Goal: Check status: Check status

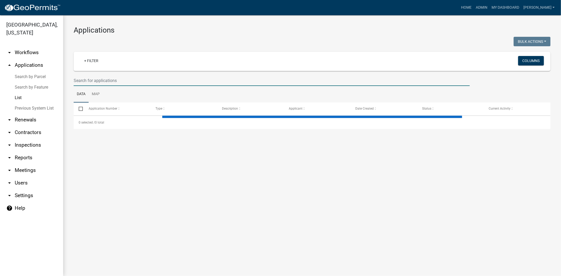
drag, startPoint x: 86, startPoint y: 78, endPoint x: 89, endPoint y: 74, distance: 5.6
click at [86, 78] on input "text" at bounding box center [272, 80] width 396 height 11
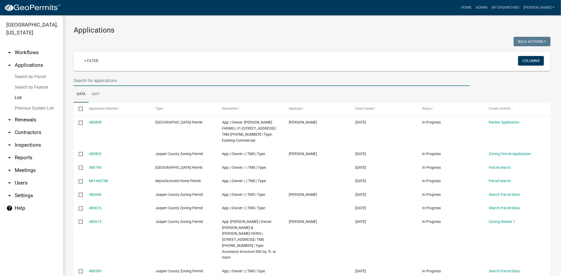
type input "g"
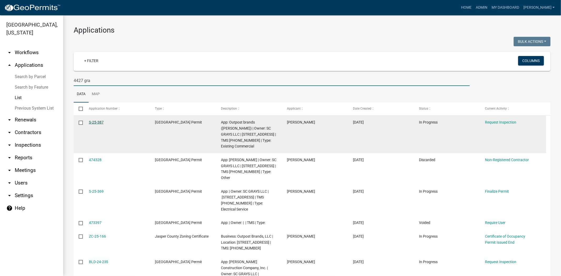
type input "4427 gra"
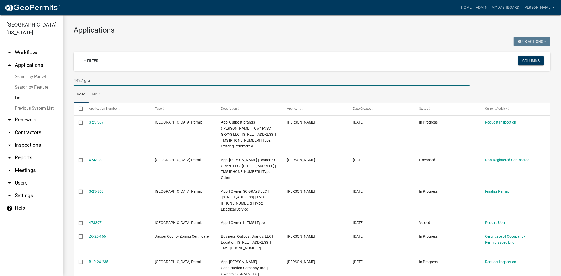
drag, startPoint x: 106, startPoint y: 76, endPoint x: 55, endPoint y: 80, distance: 51.3
click at [55, 80] on div "Jasper County, South Carolina arrow_drop_down Workflows List arrow_drop_up Appl…" at bounding box center [280, 145] width 561 height 261
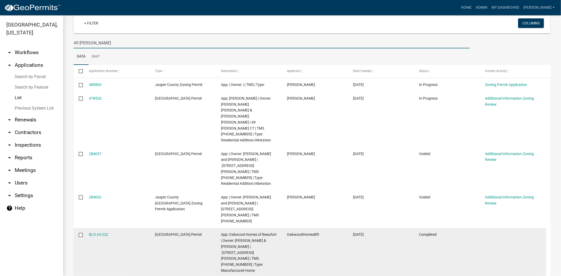
scroll to position [42, 0]
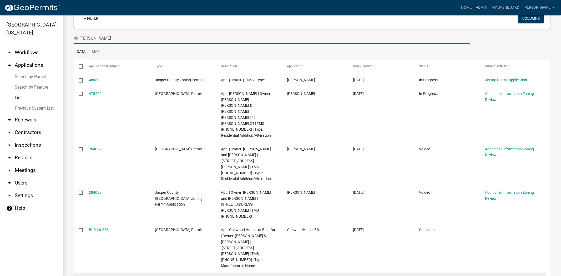
type input "49 lacy"
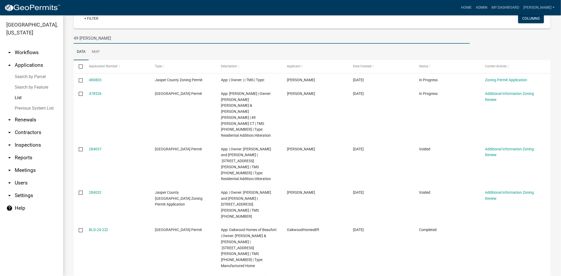
drag, startPoint x: 80, startPoint y: 38, endPoint x: 59, endPoint y: 37, distance: 20.6
click at [59, 37] on div "Jasper County, South Carolina arrow_drop_down Workflows List arrow_drop_up Appl…" at bounding box center [280, 145] width 561 height 261
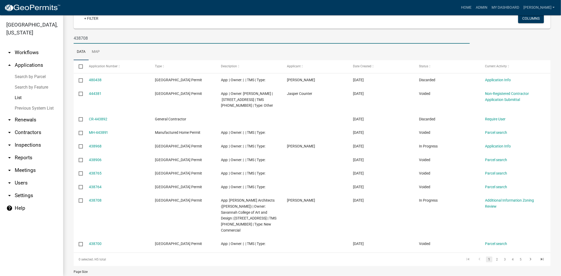
type input "438708"
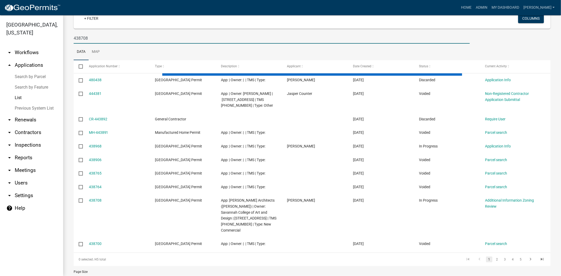
scroll to position [0, 0]
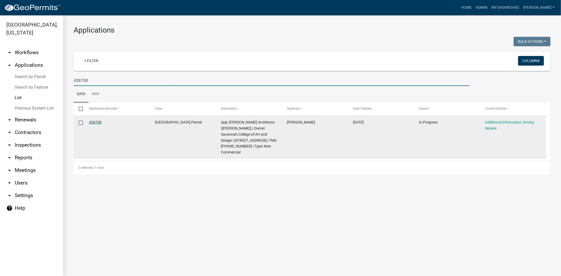
click at [99, 123] on link "438708" at bounding box center [95, 122] width 13 height 4
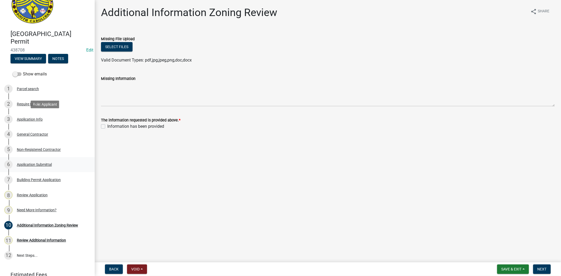
scroll to position [44, 0]
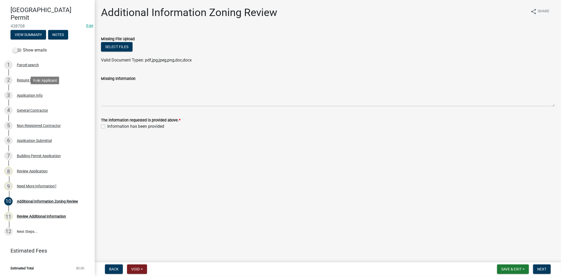
click at [33, 98] on div "3 Application Info" at bounding box center [45, 95] width 82 height 8
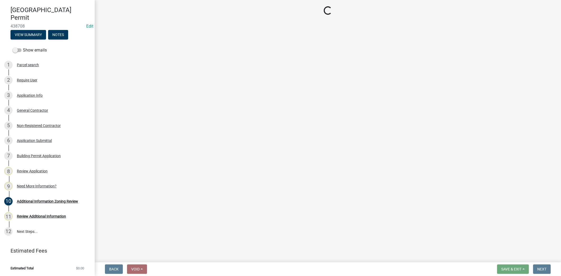
select select "d8ad81b1-fb71-4473-8687-b7f73eb7480a"
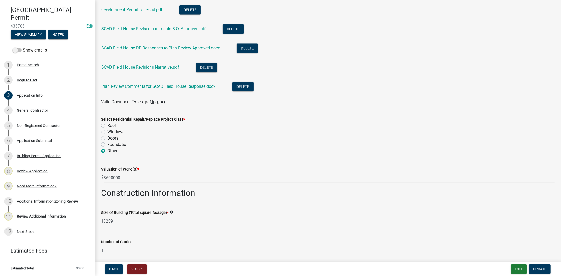
scroll to position [818, 0]
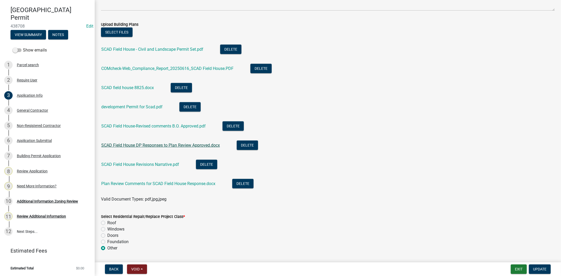
click at [142, 147] on link "SCAD Field House DP Responses to Plan Review Approved.docx" at bounding box center [160, 145] width 119 height 5
click at [154, 127] on link "SCAD Field House-Revised comments B.O. Approved.pdf" at bounding box center [153, 126] width 104 height 5
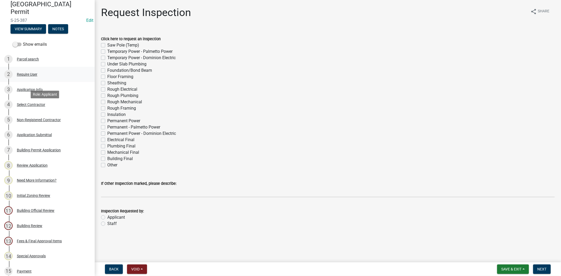
scroll to position [117, 0]
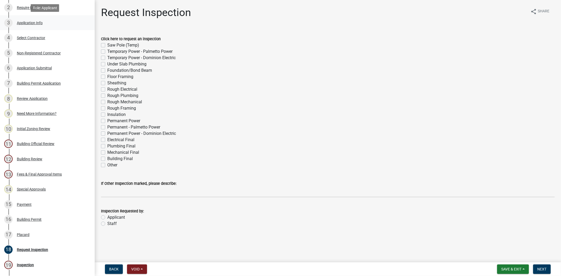
click at [29, 23] on div "Application Info" at bounding box center [30, 23] width 26 height 4
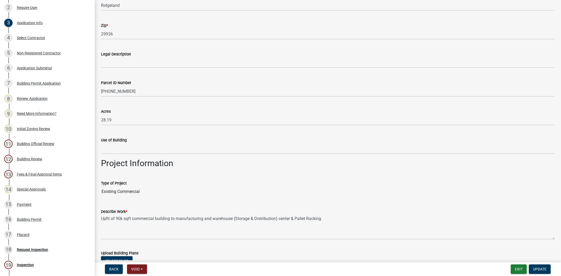
scroll to position [555, 0]
click at [35, 216] on div "16 Building Permit" at bounding box center [45, 219] width 82 height 8
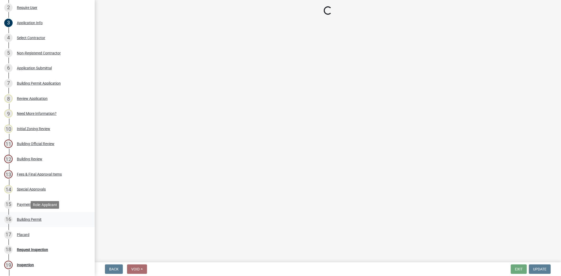
scroll to position [0, 0]
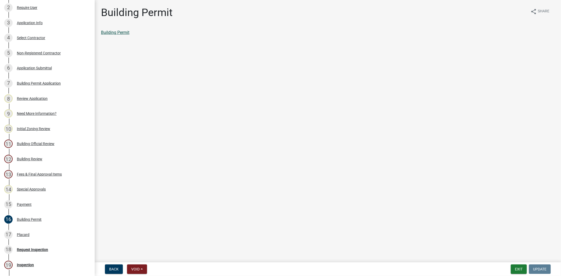
click at [106, 33] on link "Building Permit" at bounding box center [115, 32] width 28 height 5
click at [25, 231] on div "17 Placard" at bounding box center [45, 235] width 82 height 8
click at [112, 35] on link "Placard" at bounding box center [108, 32] width 14 height 5
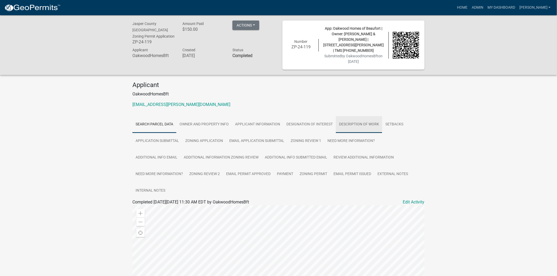
click at [375, 119] on link "Description of Work" at bounding box center [359, 124] width 46 height 17
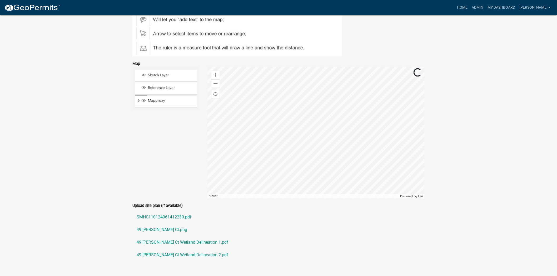
scroll to position [390, 0]
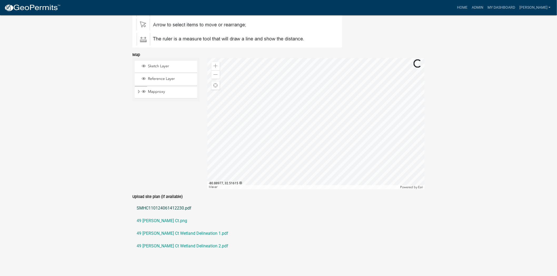
click at [163, 202] on link "SMHC110124061412230.pdf" at bounding box center [278, 208] width 292 height 13
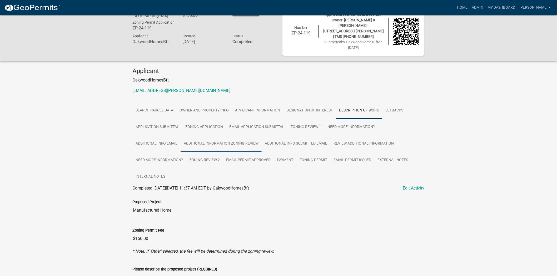
scroll to position [0, 0]
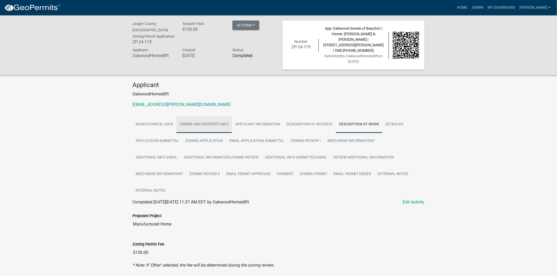
click at [212, 119] on link "Owner and Property Info" at bounding box center [204, 124] width 56 height 17
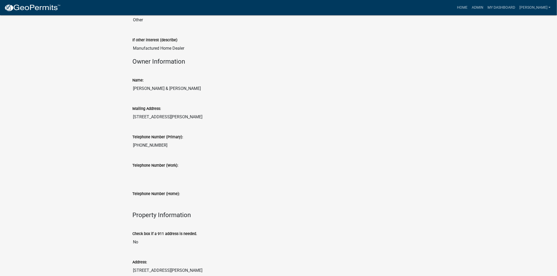
scroll to position [234, 0]
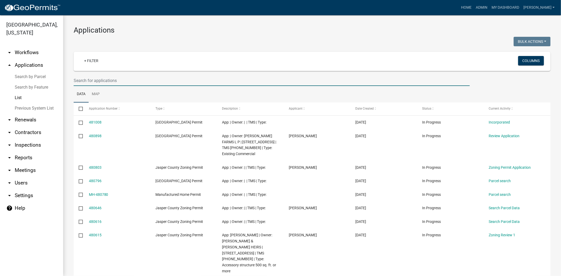
drag, startPoint x: 114, startPoint y: 79, endPoint x: 110, endPoint y: 83, distance: 5.3
click at [114, 79] on input "text" at bounding box center [272, 80] width 396 height 11
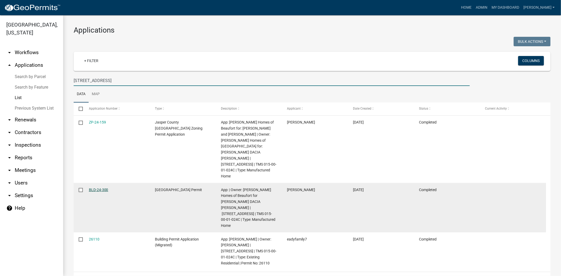
type input "172 school rd"
click at [99, 188] on link "BLD-24-300" at bounding box center [98, 190] width 19 height 4
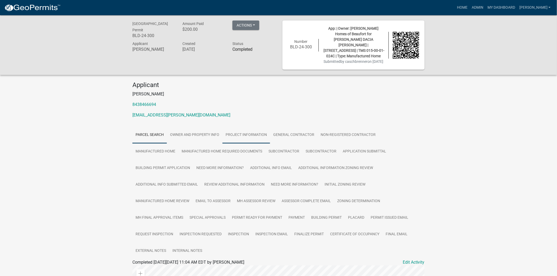
click at [240, 136] on link "Project Information" at bounding box center [246, 135] width 48 height 17
click at [178, 143] on link "Manufactured Home" at bounding box center [155, 151] width 46 height 17
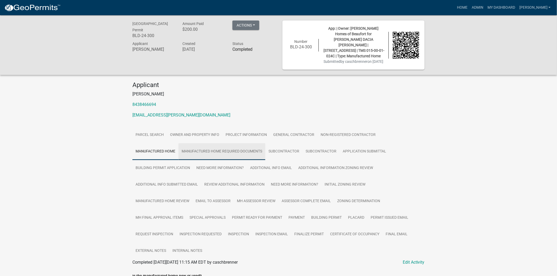
click at [178, 151] on link "Manufactured Home Required Documents" at bounding box center [221, 151] width 87 height 17
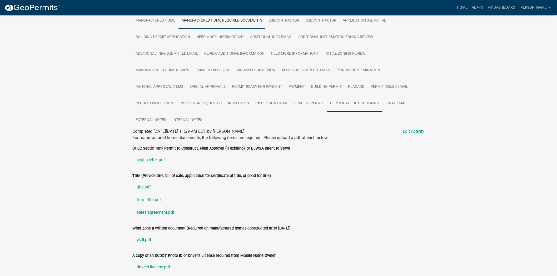
scroll to position [164, 0]
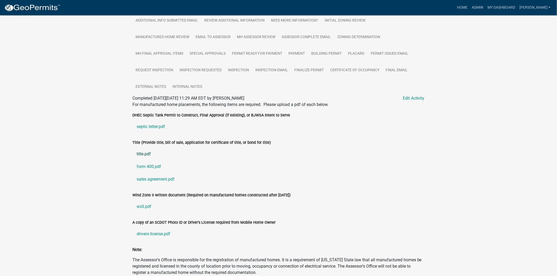
click at [146, 148] on link "title.pdf" at bounding box center [278, 154] width 292 height 13
click at [154, 160] on link "form 400.pdf" at bounding box center [278, 166] width 292 height 13
click at [153, 173] on link "sales agreement.pdf" at bounding box center [278, 179] width 292 height 13
click at [147, 228] on link "drivers license.pdf" at bounding box center [278, 234] width 292 height 13
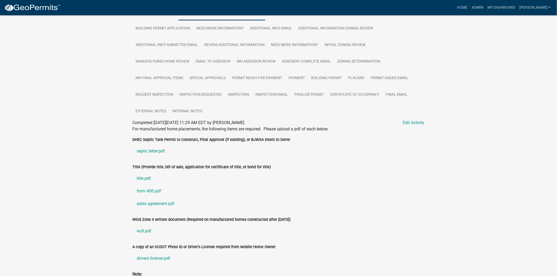
scroll to position [106, 0]
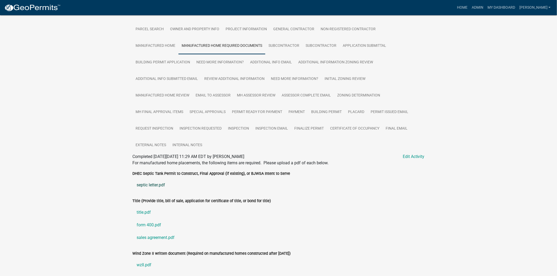
click at [144, 179] on link "septic letter.pdf" at bounding box center [278, 185] width 292 height 13
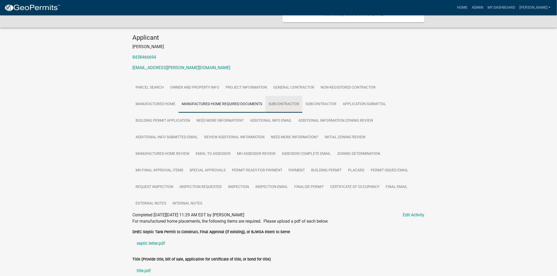
click at [265, 112] on link "Subcontractor" at bounding box center [283, 104] width 37 height 17
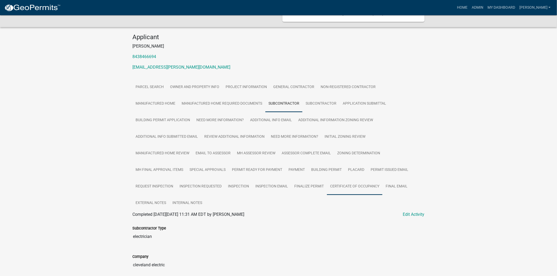
scroll to position [0, 0]
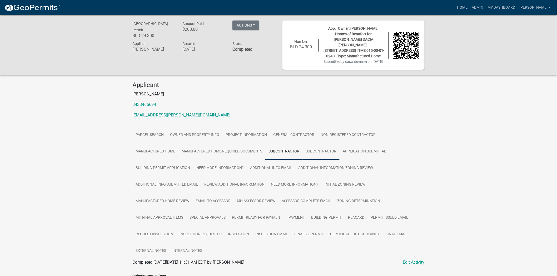
click at [302, 150] on link "Subcontractor" at bounding box center [320, 151] width 37 height 17
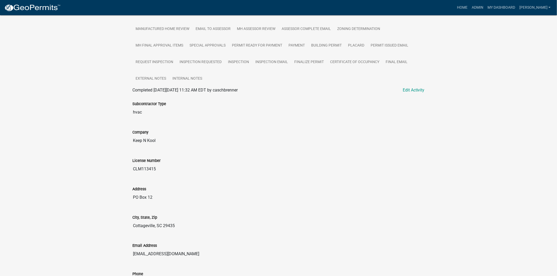
scroll to position [77, 0]
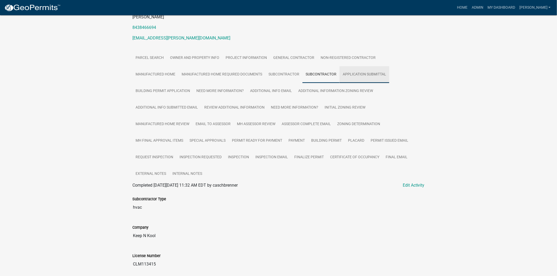
click at [339, 77] on link "Application Submittal" at bounding box center [364, 74] width 50 height 17
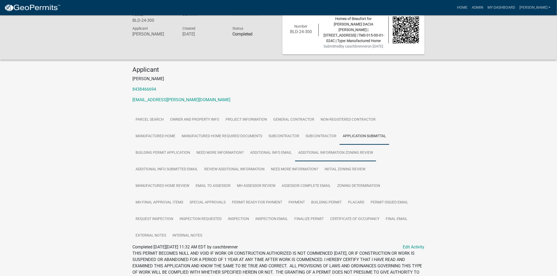
scroll to position [136, 0]
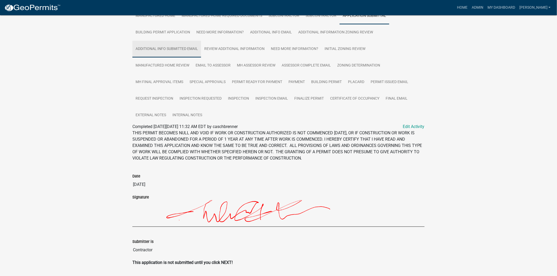
click at [201, 41] on link "Additional Info submitted Email" at bounding box center [166, 49] width 69 height 17
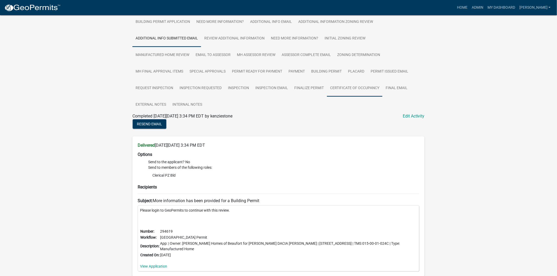
scroll to position [154, 0]
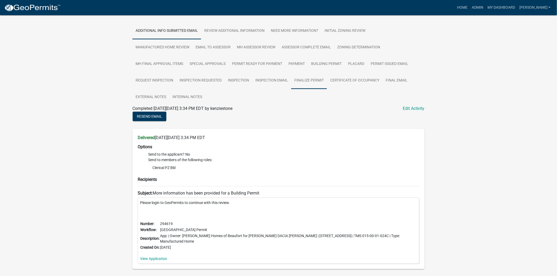
click at [291, 82] on link "Finalize Permit" at bounding box center [309, 80] width 36 height 17
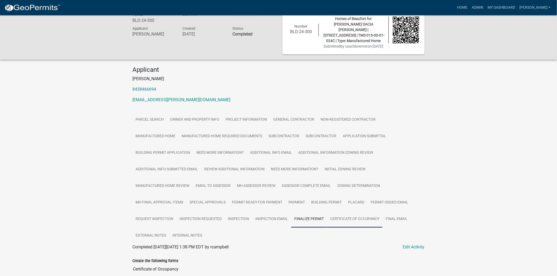
scroll to position [109, 0]
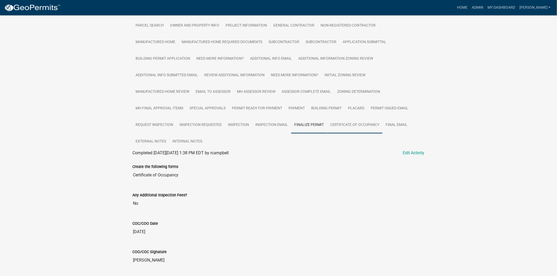
click at [327, 125] on link "Certificate of Occupancy" at bounding box center [355, 125] width 56 height 17
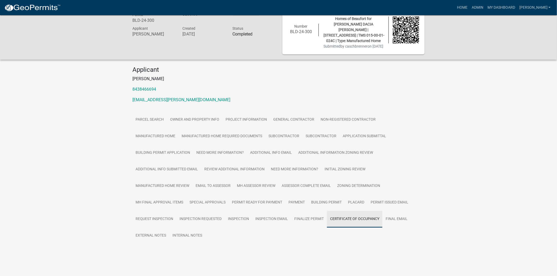
scroll to position [15, 0]
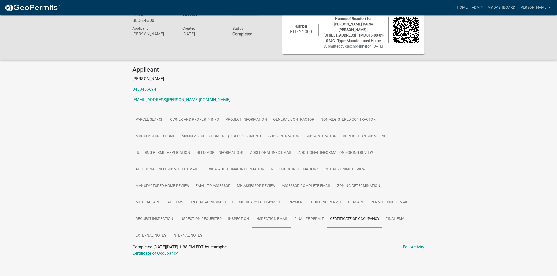
click at [252, 218] on link "Inspection Email" at bounding box center [271, 219] width 39 height 17
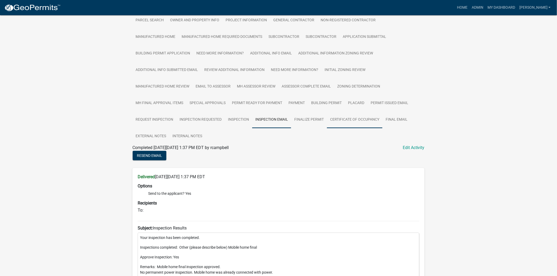
scroll to position [19, 0]
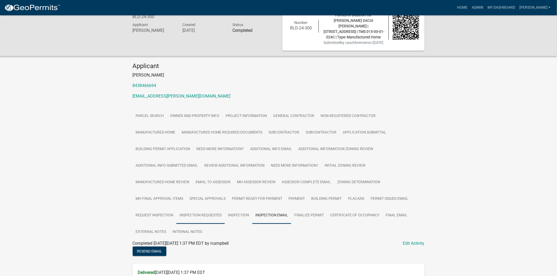
click at [225, 207] on link "Inspection Requested" at bounding box center [200, 215] width 48 height 17
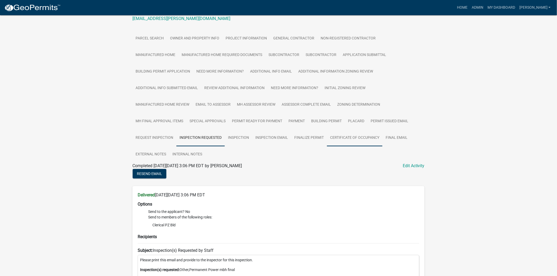
scroll to position [27, 0]
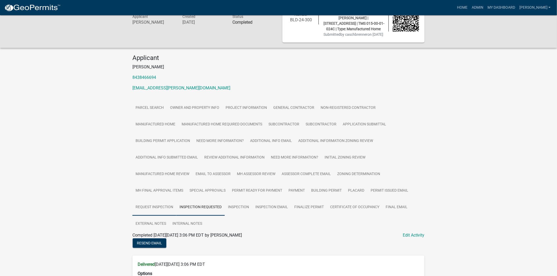
click at [176, 199] on link "Request Inspection" at bounding box center [154, 207] width 44 height 17
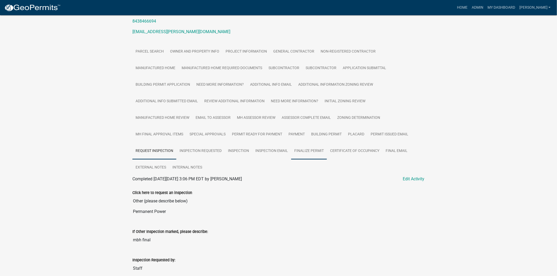
scroll to position [91, 0]
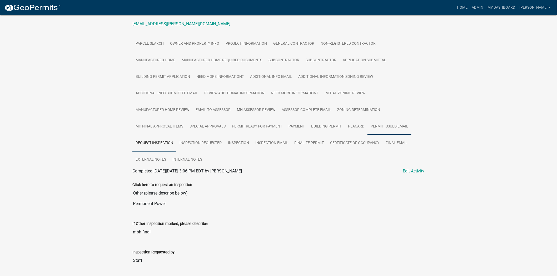
click at [367, 123] on link "Permit Issued Email" at bounding box center [389, 126] width 44 height 17
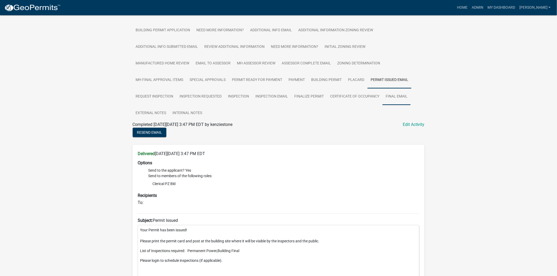
scroll to position [137, 0]
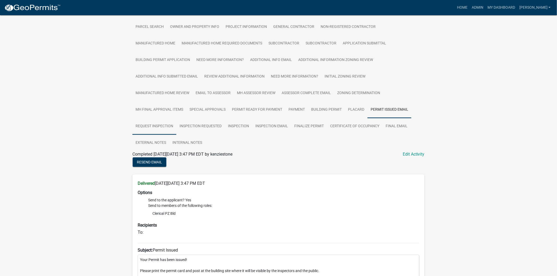
click at [176, 118] on link "Request Inspection" at bounding box center [154, 126] width 44 height 17
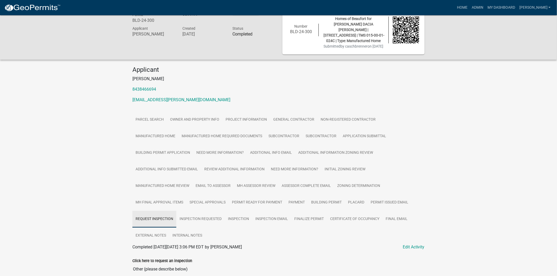
scroll to position [91, 0]
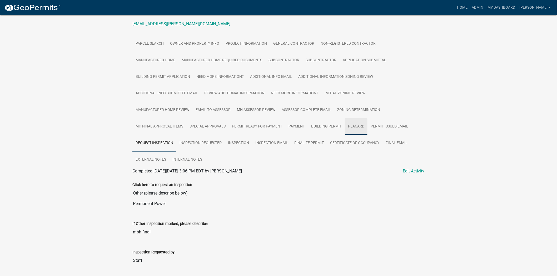
click at [345, 128] on link "Placard" at bounding box center [356, 126] width 23 height 17
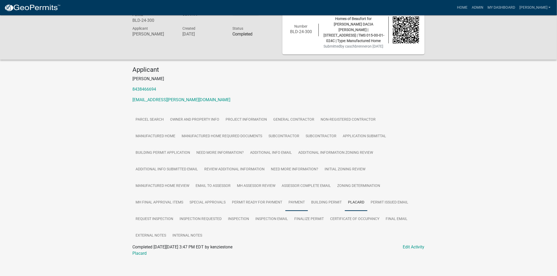
click at [285, 201] on link "Payment" at bounding box center [296, 202] width 23 height 17
click at [229, 205] on link "Permit Ready for Payment" at bounding box center [257, 202] width 57 height 17
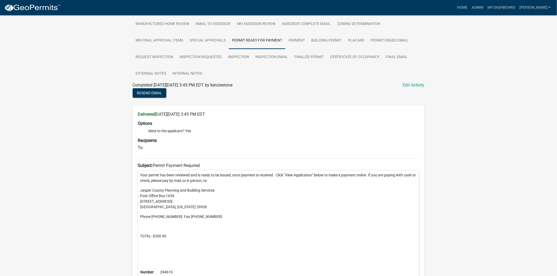
scroll to position [109, 0]
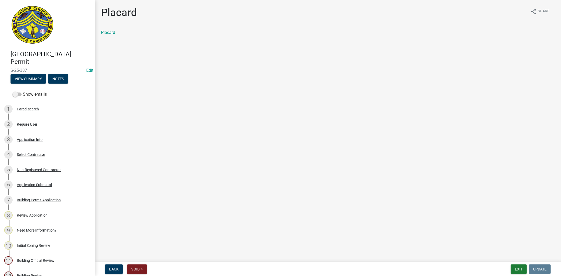
scroll to position [117, 0]
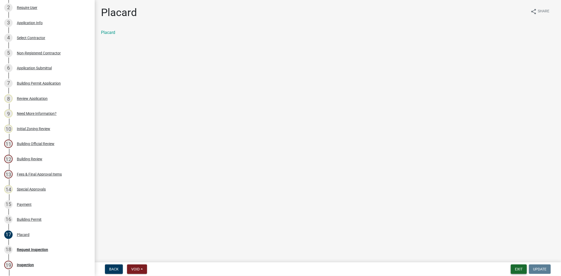
click at [521, 269] on button "Exit" at bounding box center [519, 269] width 16 height 9
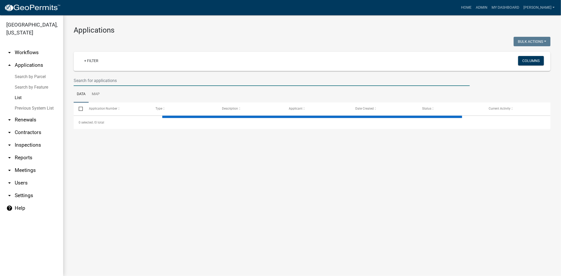
click at [132, 81] on input "text" at bounding box center [272, 80] width 396 height 11
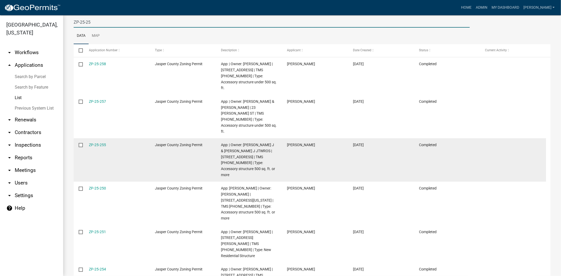
scroll to position [173, 0]
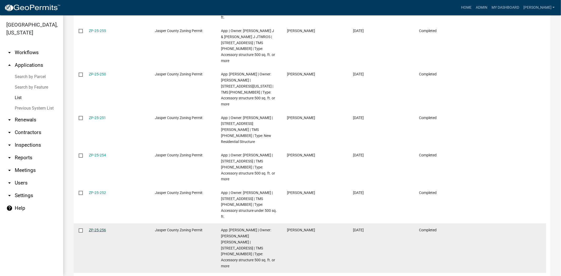
type input "ZP-25-25"
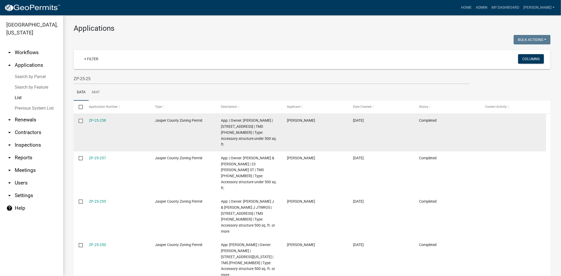
scroll to position [0, 0]
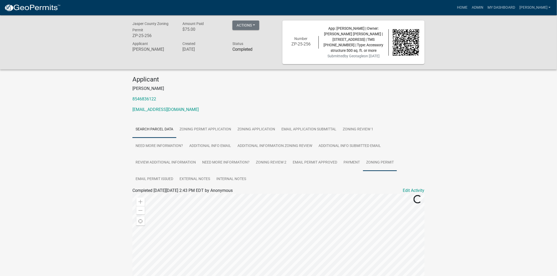
click at [374, 163] on link "Zoning Permit" at bounding box center [380, 162] width 34 height 17
click at [148, 197] on link "Zoning Permit" at bounding box center [145, 196] width 26 height 5
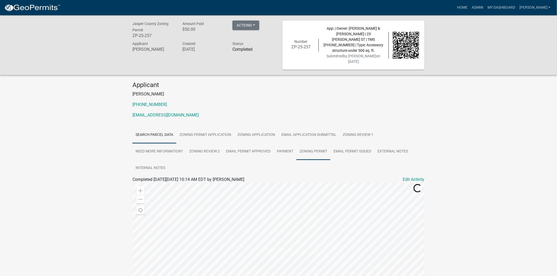
drag, startPoint x: 318, startPoint y: 144, endPoint x: 318, endPoint y: 149, distance: 4.8
click at [318, 144] on link "Zoning Permit" at bounding box center [313, 151] width 34 height 17
click at [143, 189] on div at bounding box center [278, 192] width 292 height 6
click at [143, 183] on link "Zoning Permit" at bounding box center [145, 185] width 26 height 5
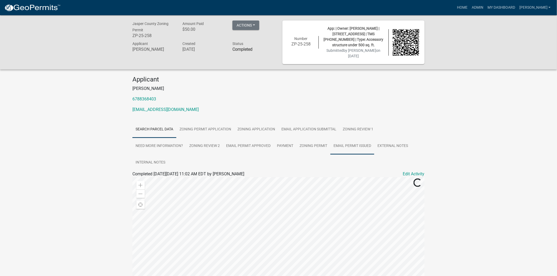
click at [334, 148] on link "Email Permit Issued" at bounding box center [352, 146] width 44 height 17
click at [315, 149] on link "Zoning Permit" at bounding box center [313, 146] width 34 height 17
click at [149, 181] on link "Zoning Permit" at bounding box center [145, 180] width 26 height 5
